Goal: Navigation & Orientation: Locate item on page

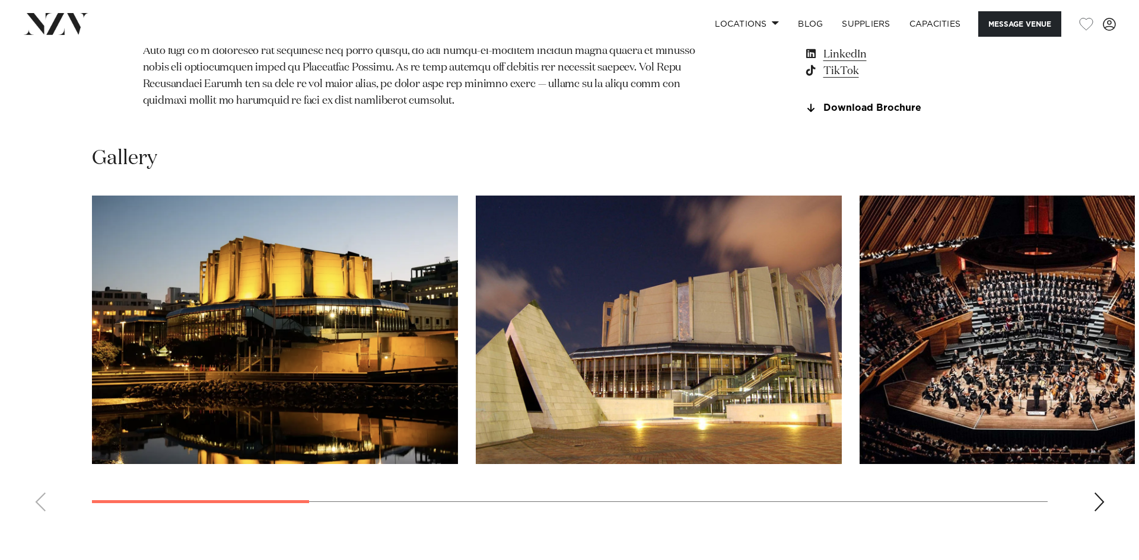
scroll to position [1127, 0]
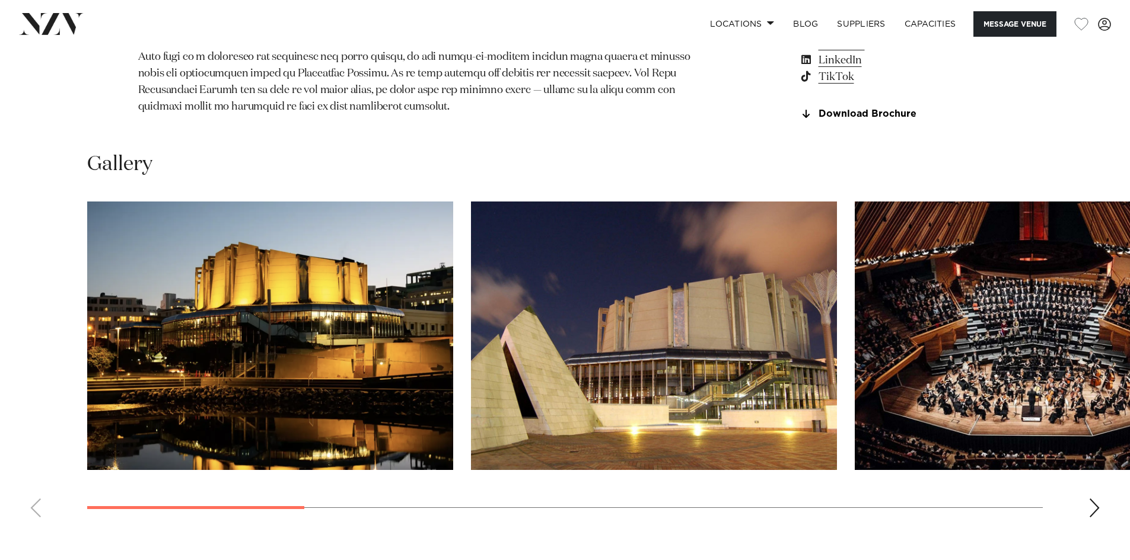
click at [958, 381] on img "3 / 11" at bounding box center [1038, 336] width 366 height 269
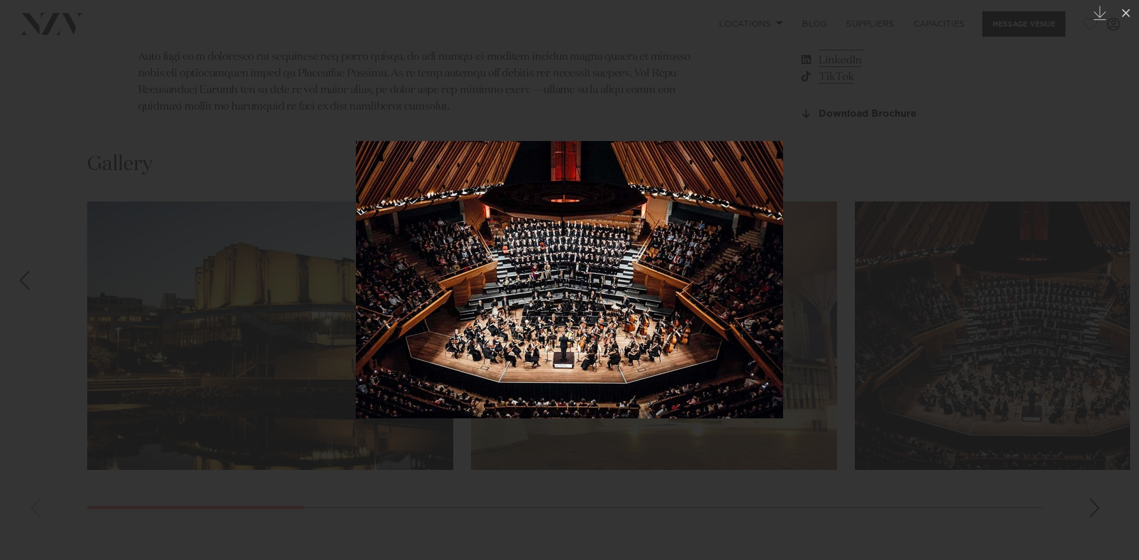
click at [425, 278] on img at bounding box center [569, 280] width 427 height 278
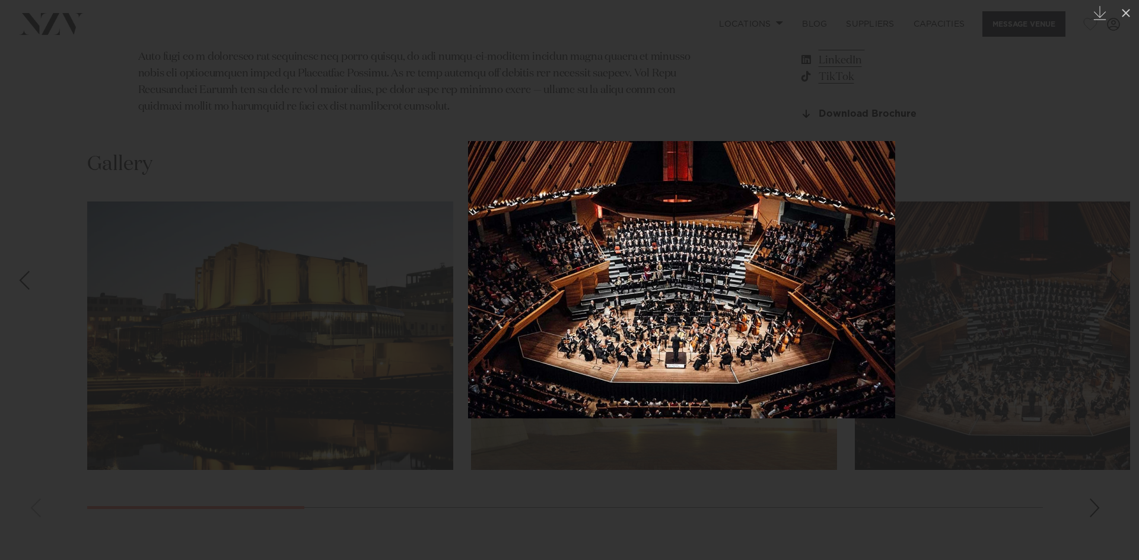
drag, startPoint x: 462, startPoint y: 317, endPoint x: 569, endPoint y: 278, distance: 113.5
click at [569, 278] on img at bounding box center [681, 280] width 427 height 278
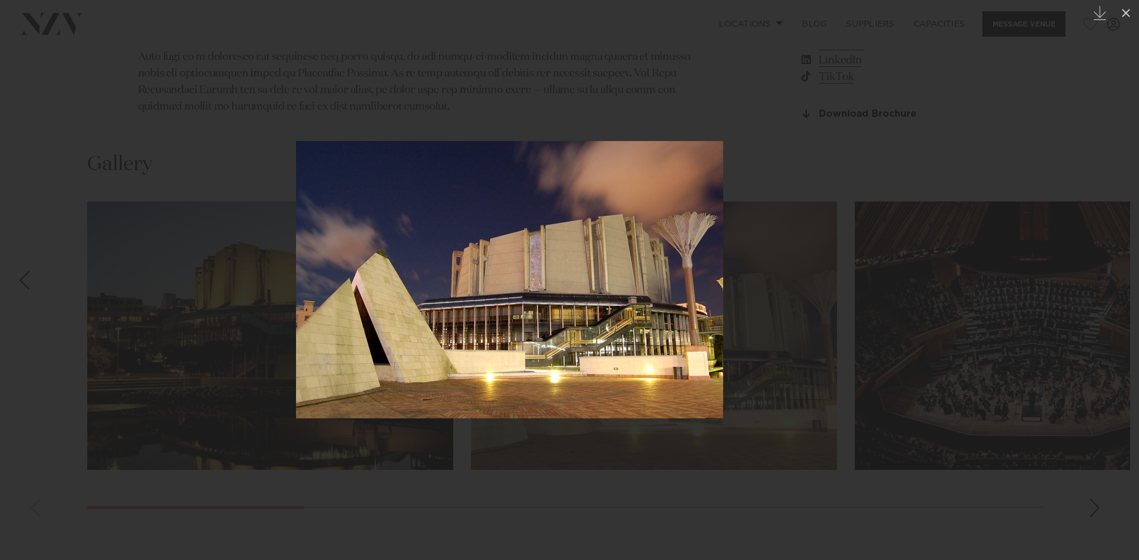
drag, startPoint x: 540, startPoint y: 314, endPoint x: 377, endPoint y: 301, distance: 163.0
click at [403, 307] on img at bounding box center [509, 280] width 427 height 278
